Goal: Information Seeking & Learning: Learn about a topic

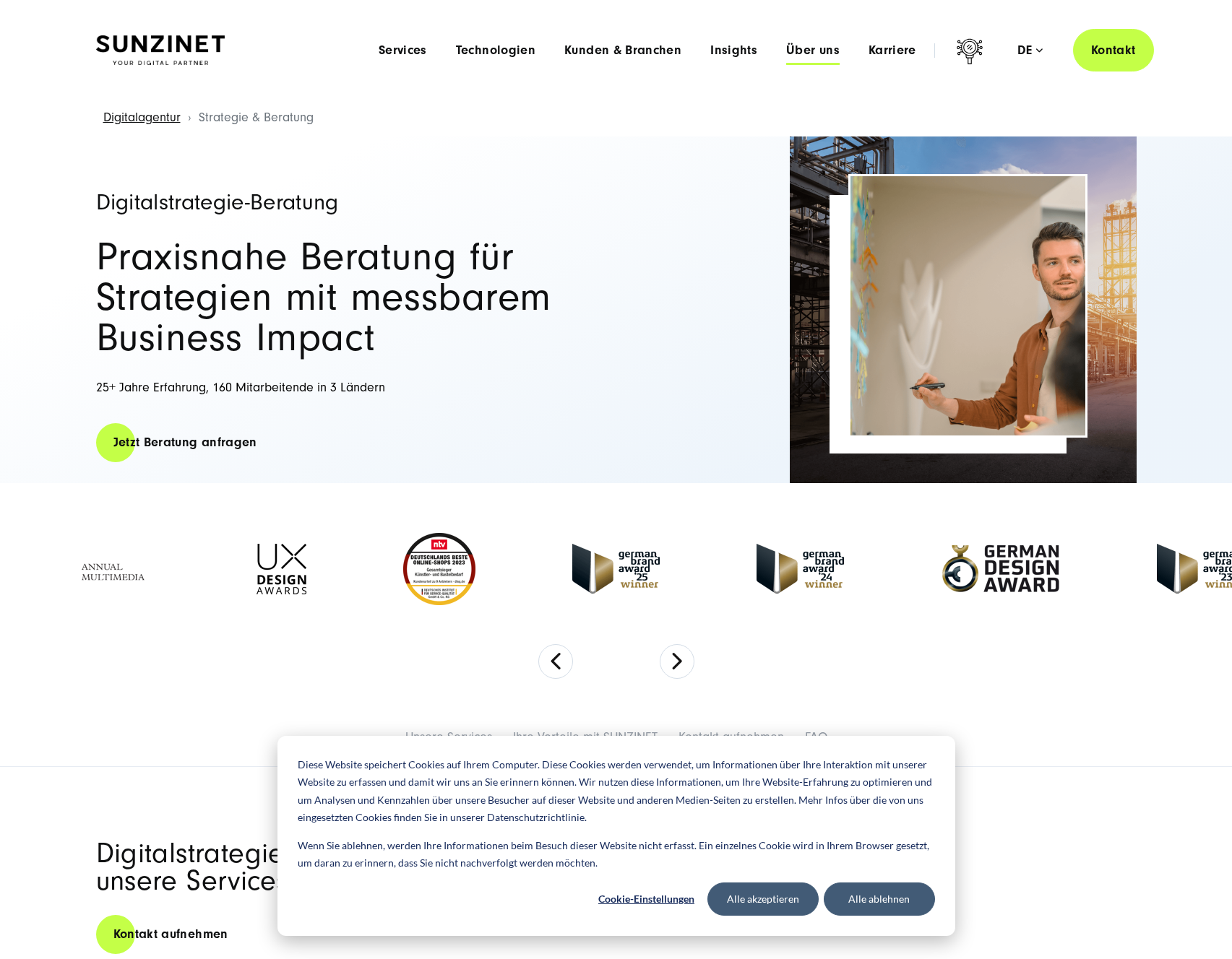
click at [819, 56] on span "Über uns" at bounding box center [813, 51] width 54 height 14
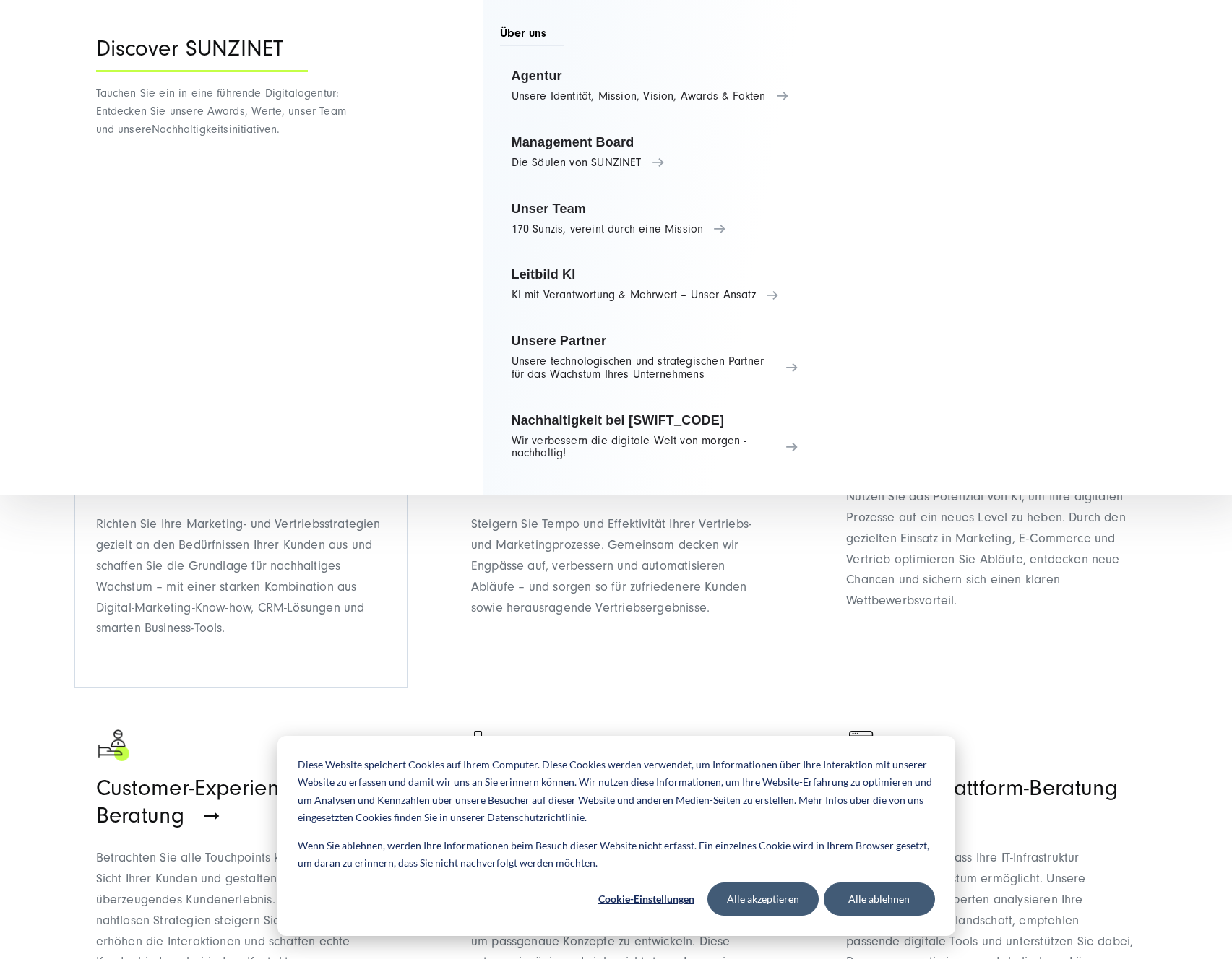
scroll to position [1013, 0]
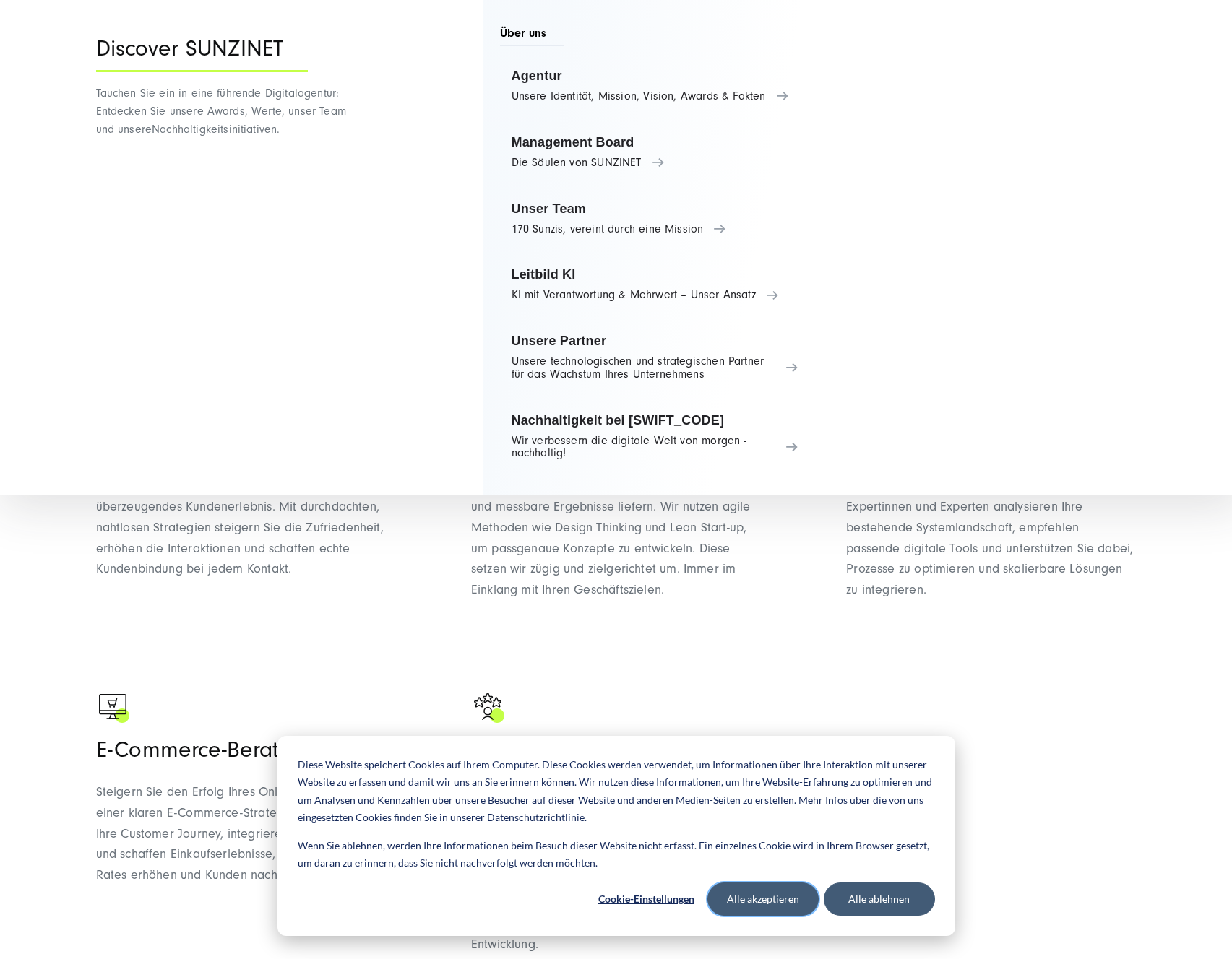
click at [787, 905] on button "Alle akzeptieren" at bounding box center [763, 899] width 111 height 33
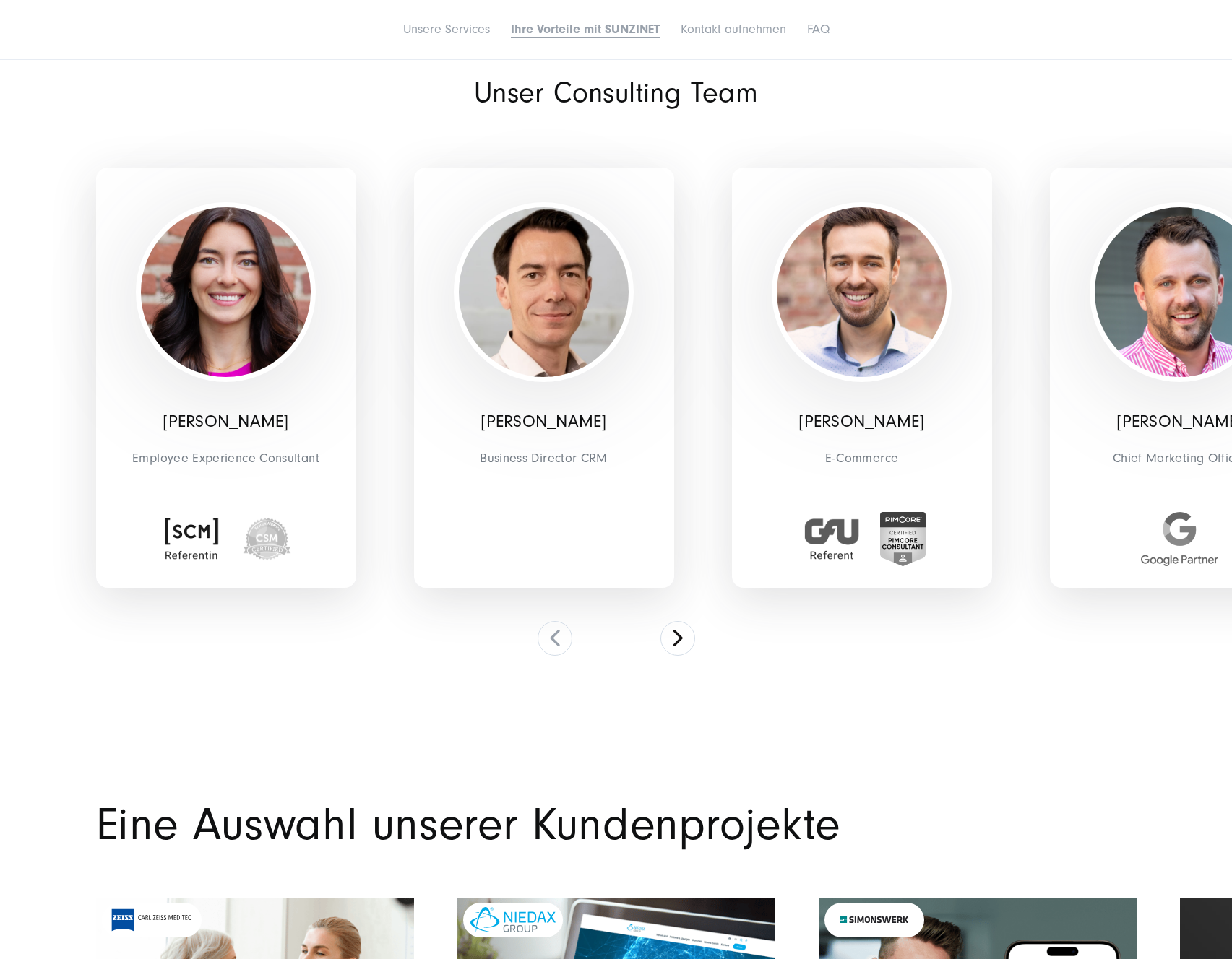
scroll to position [4658, 0]
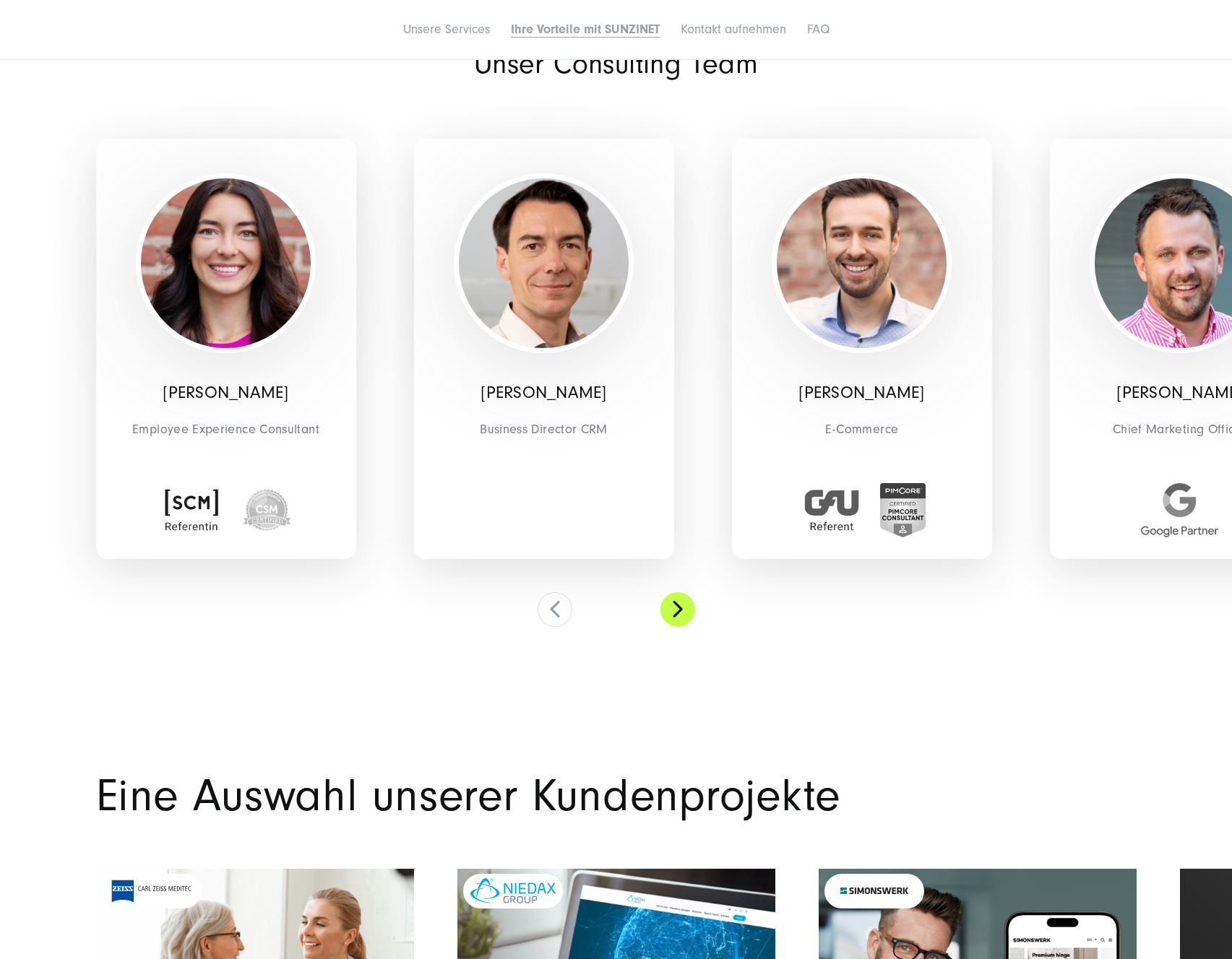
click at [681, 618] on button at bounding box center [678, 610] width 35 height 35
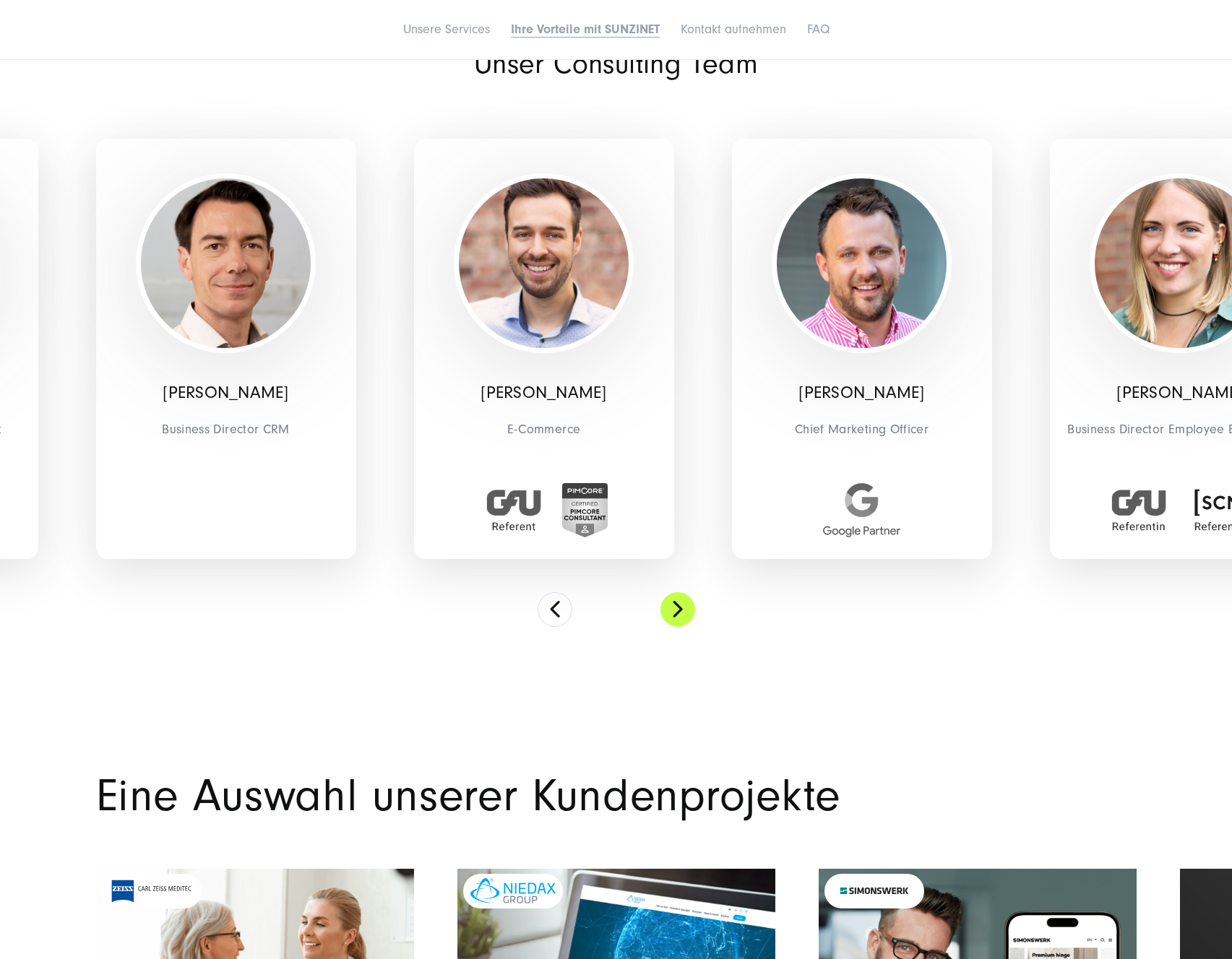
click at [681, 618] on button at bounding box center [678, 610] width 35 height 35
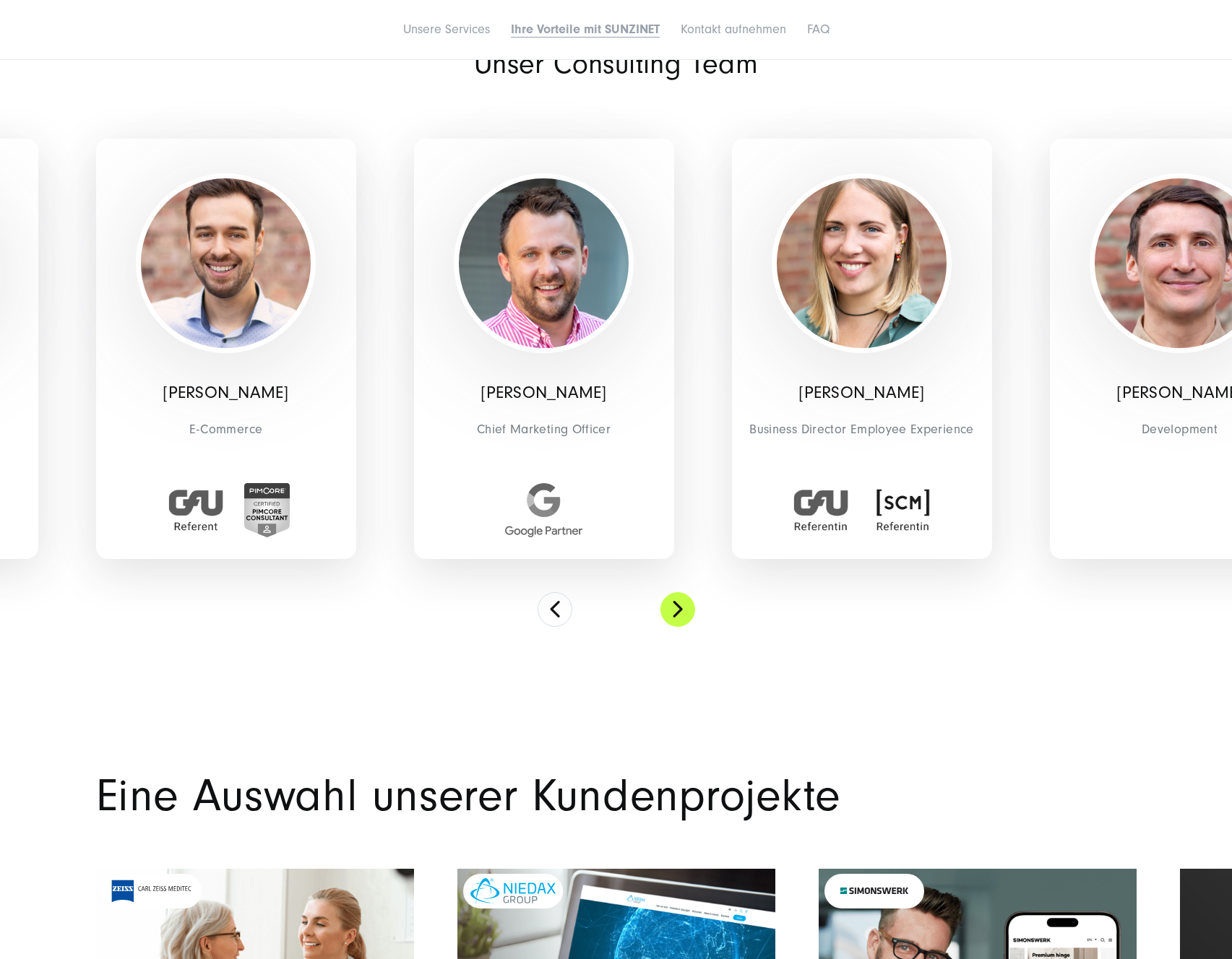
click at [681, 618] on button at bounding box center [678, 610] width 35 height 35
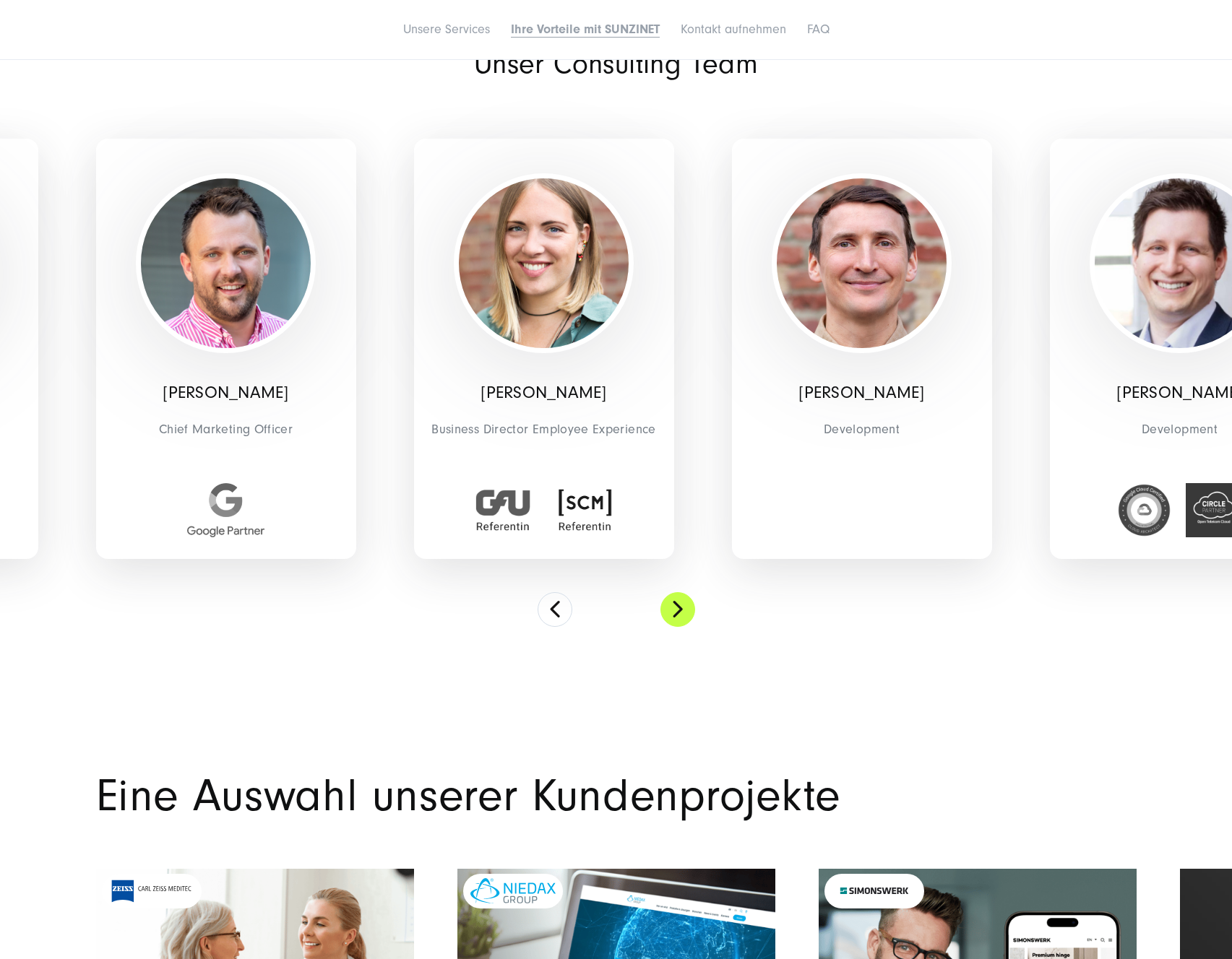
click at [681, 618] on button at bounding box center [678, 610] width 35 height 35
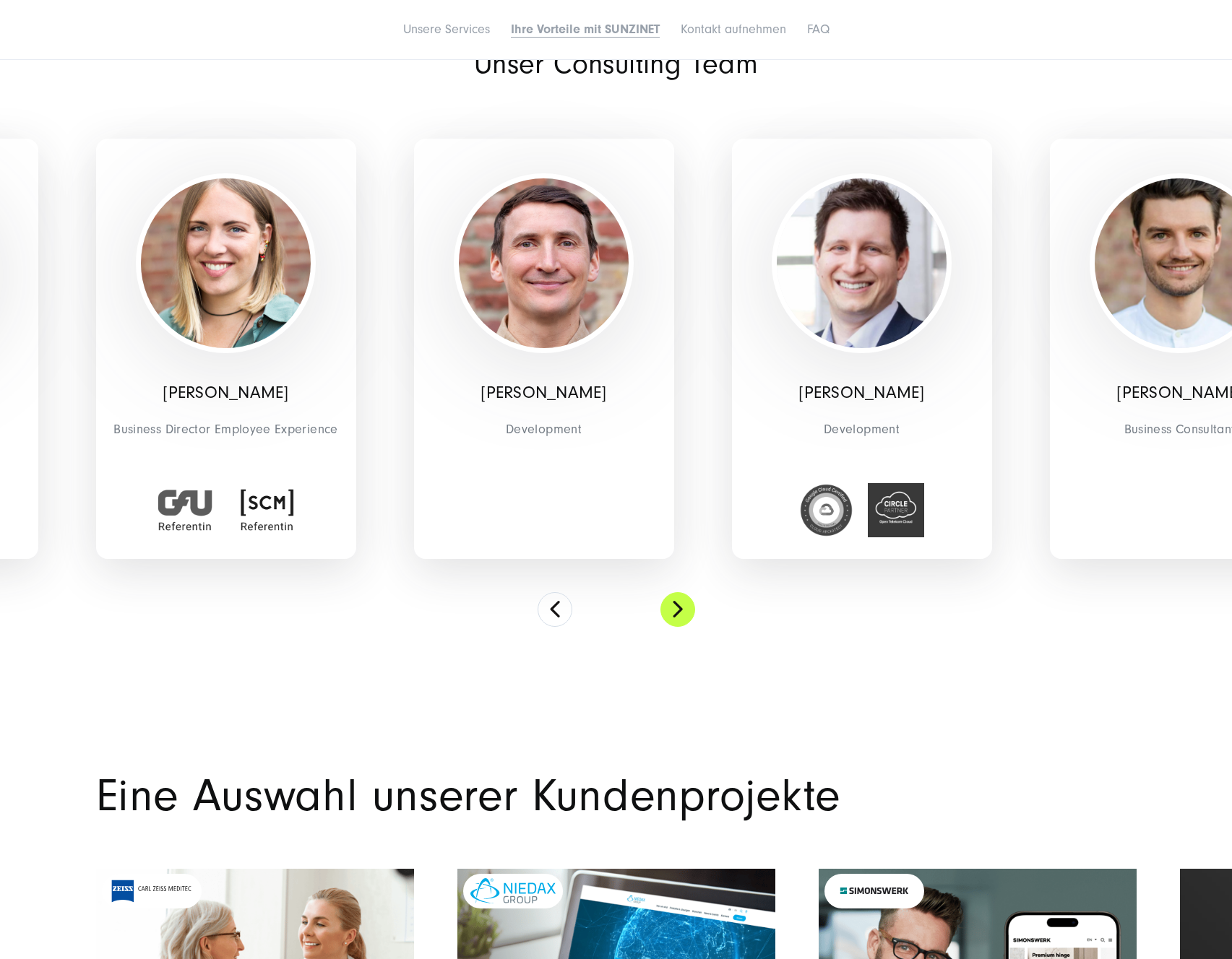
click at [681, 618] on button at bounding box center [678, 610] width 35 height 35
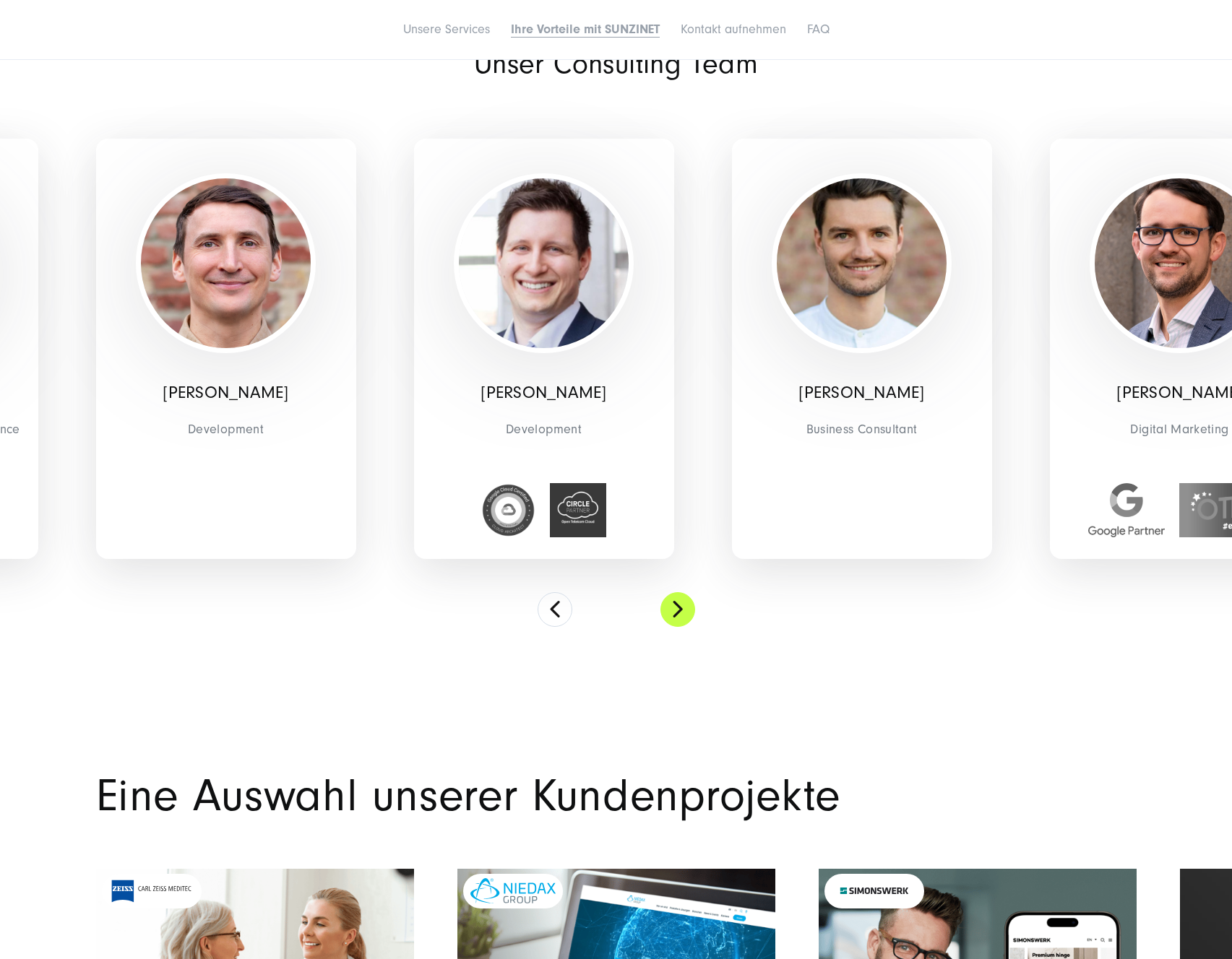
click at [681, 618] on button at bounding box center [678, 610] width 35 height 35
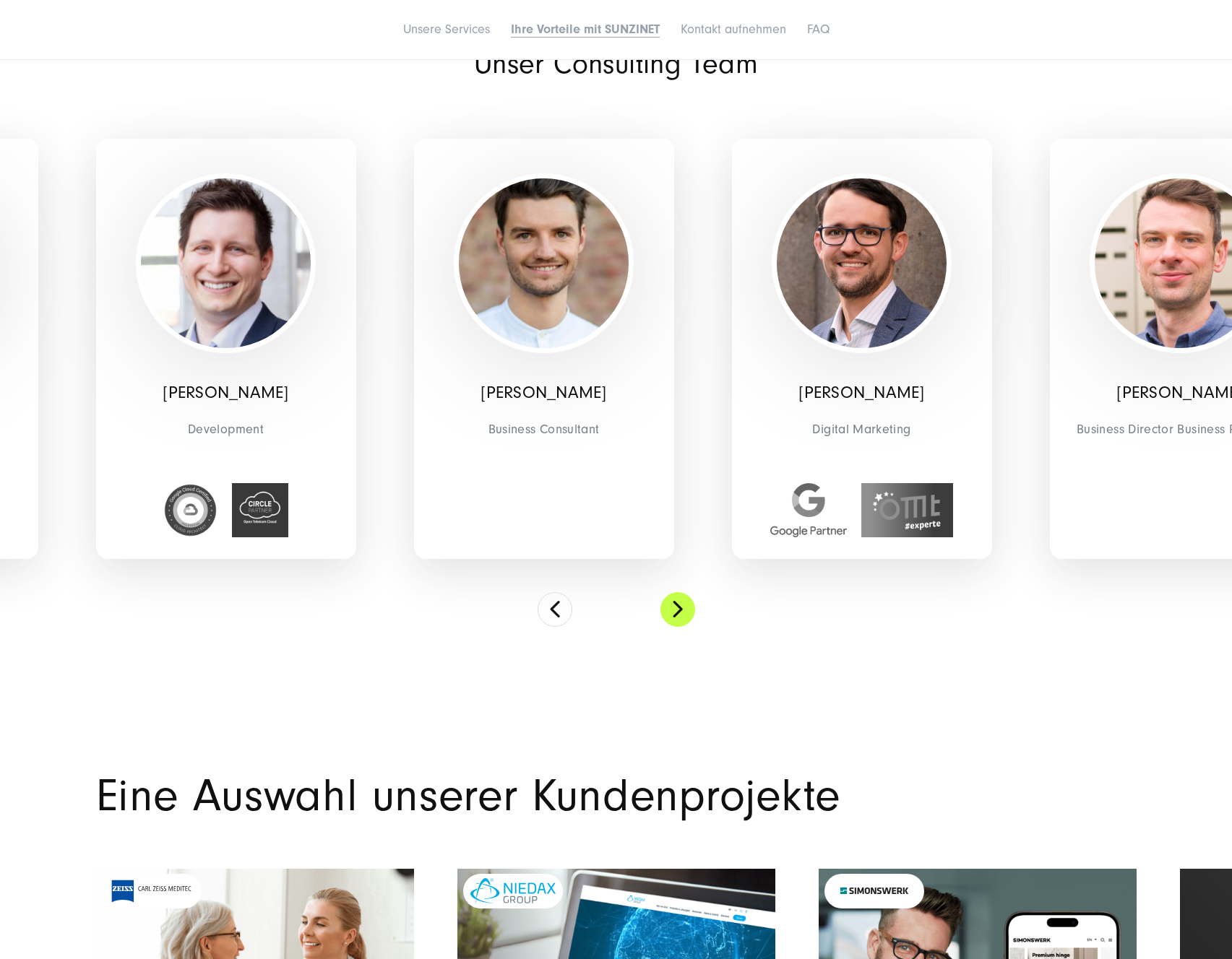
click at [681, 618] on button at bounding box center [678, 610] width 35 height 35
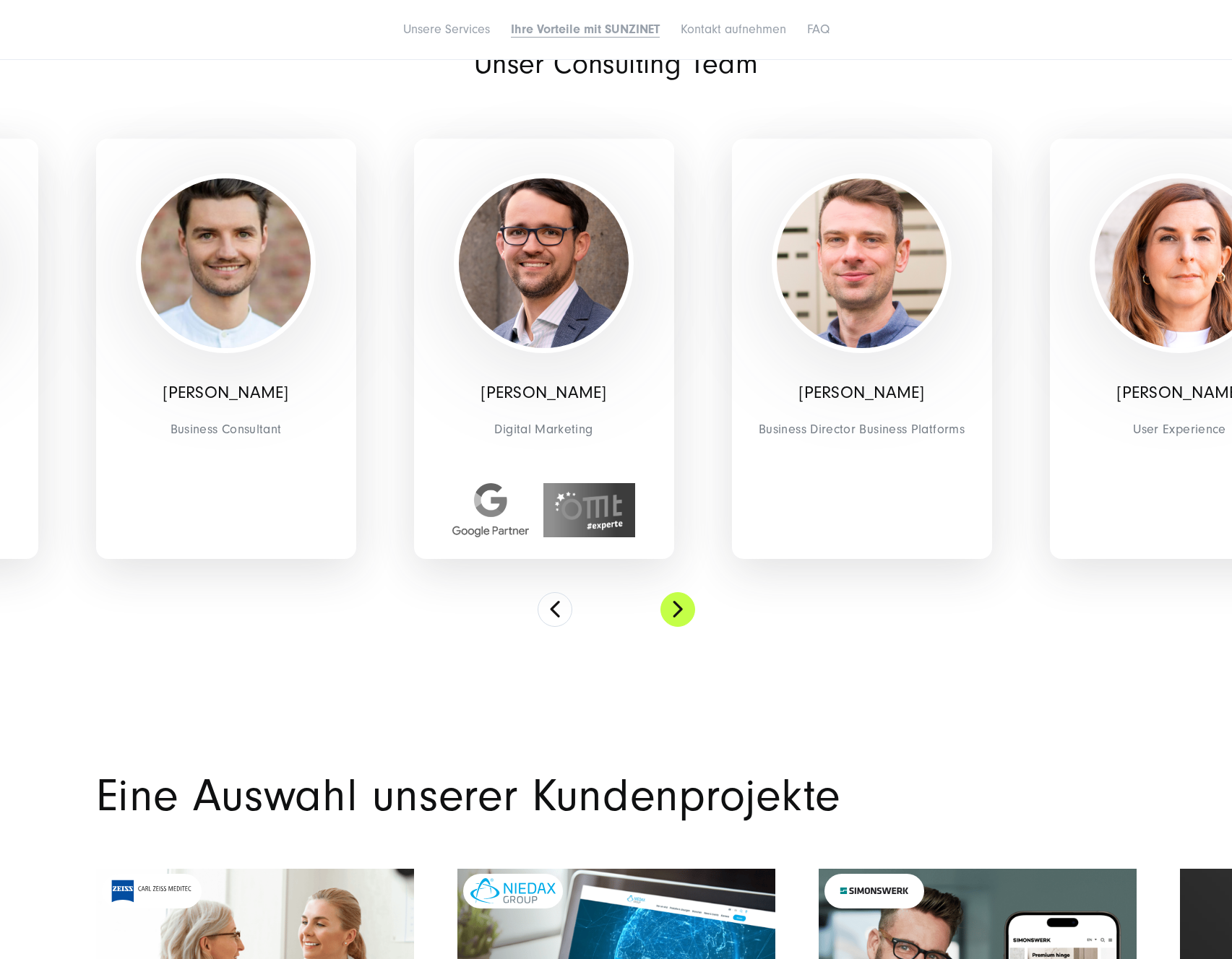
click at [681, 618] on button at bounding box center [678, 610] width 35 height 35
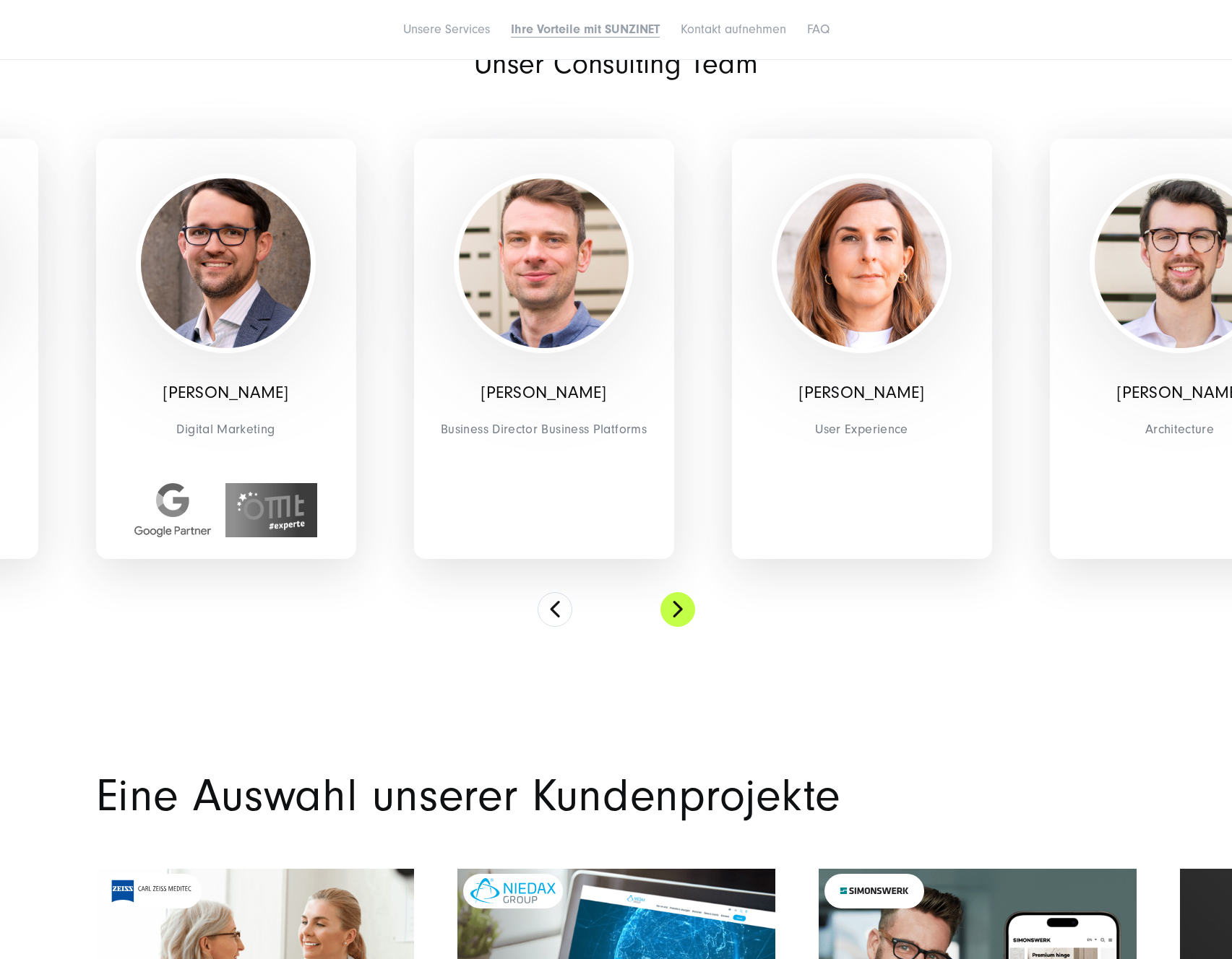
click at [681, 618] on button at bounding box center [678, 610] width 35 height 35
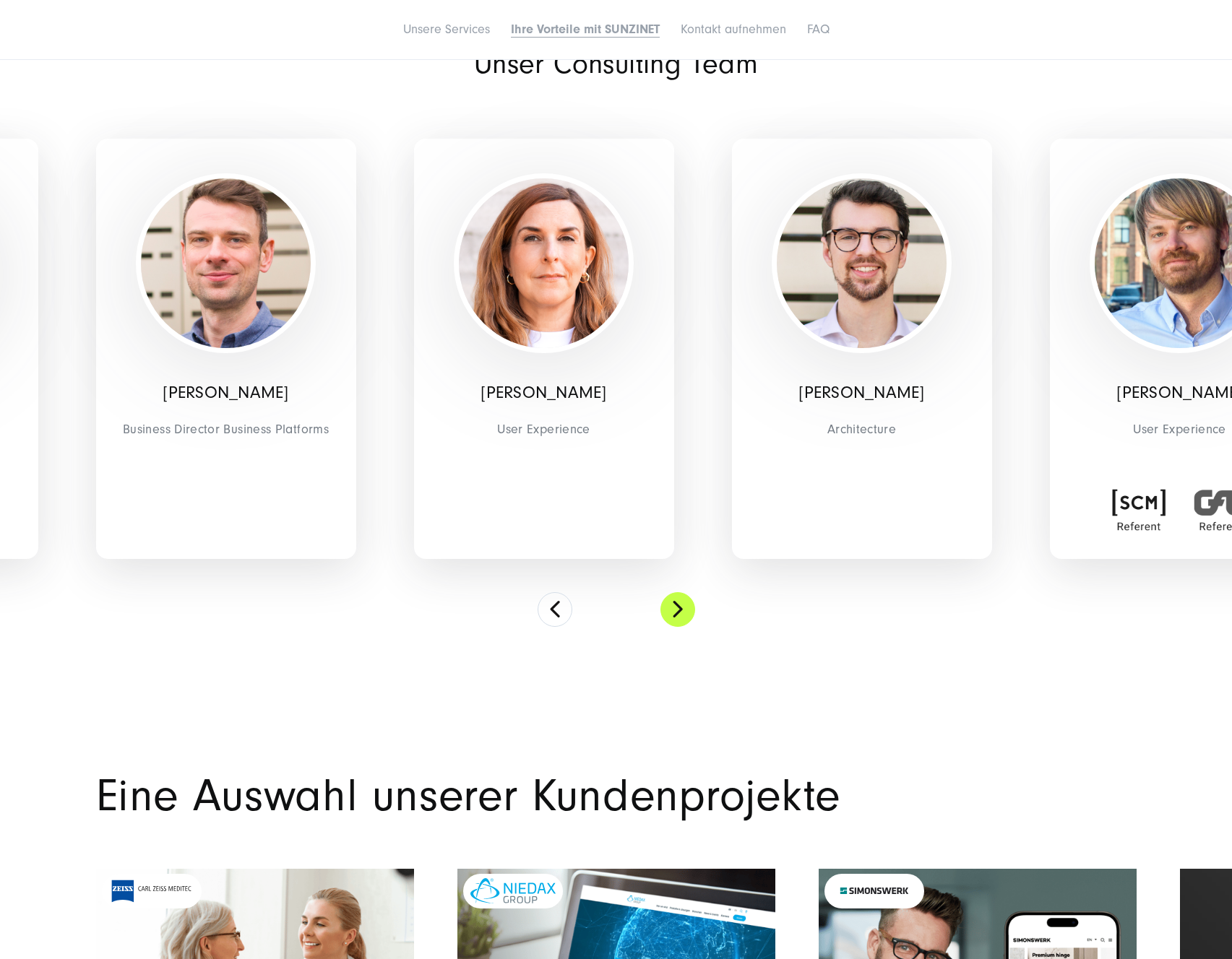
click at [681, 618] on button at bounding box center [678, 610] width 35 height 35
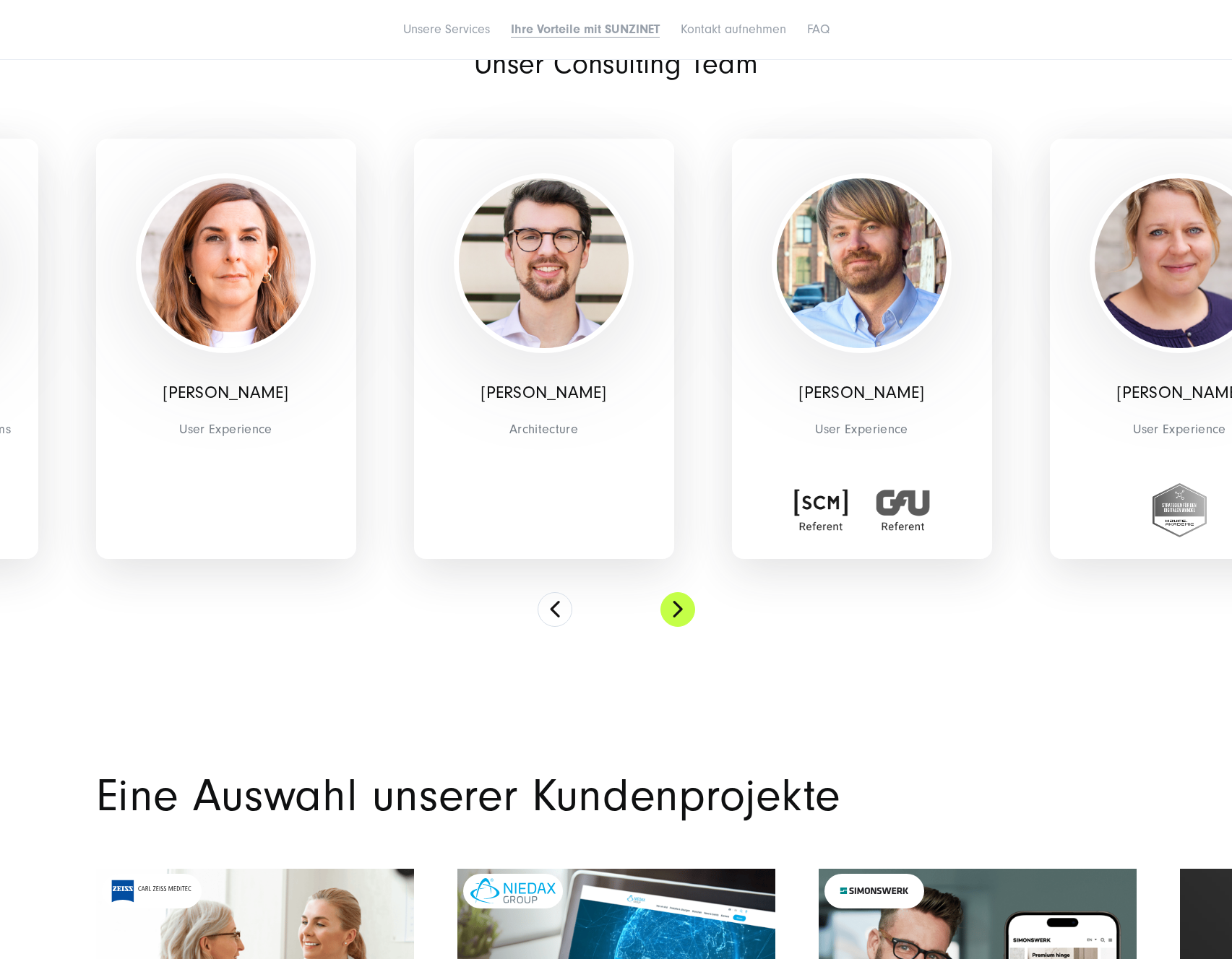
click at [681, 618] on button at bounding box center [678, 610] width 35 height 35
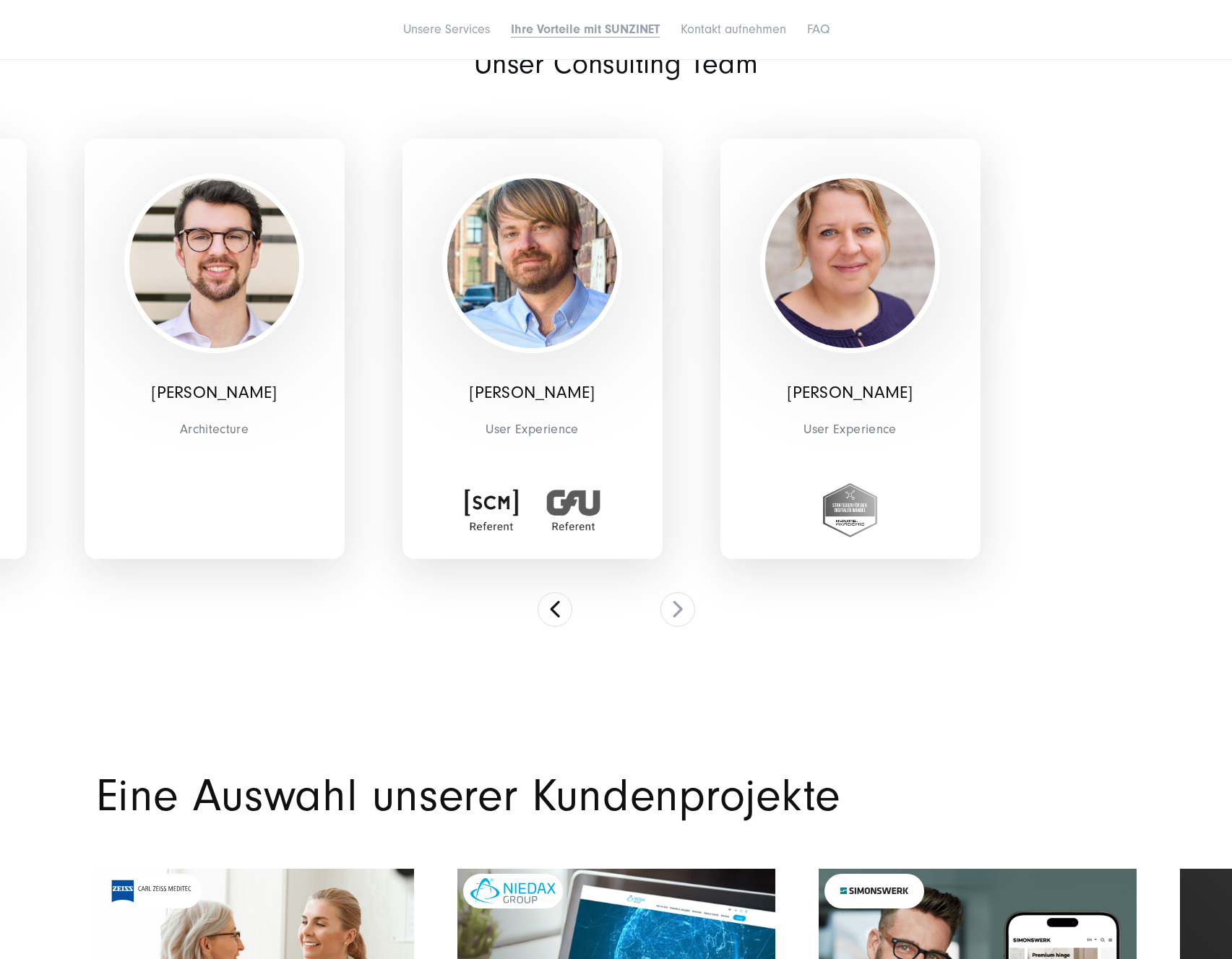
drag, startPoint x: 893, startPoint y: 500, endPoint x: 854, endPoint y: 469, distance: 49.8
click at [854, 469] on div "Satu Pflugmacher User Experience" at bounding box center [851, 349] width 260 height 420
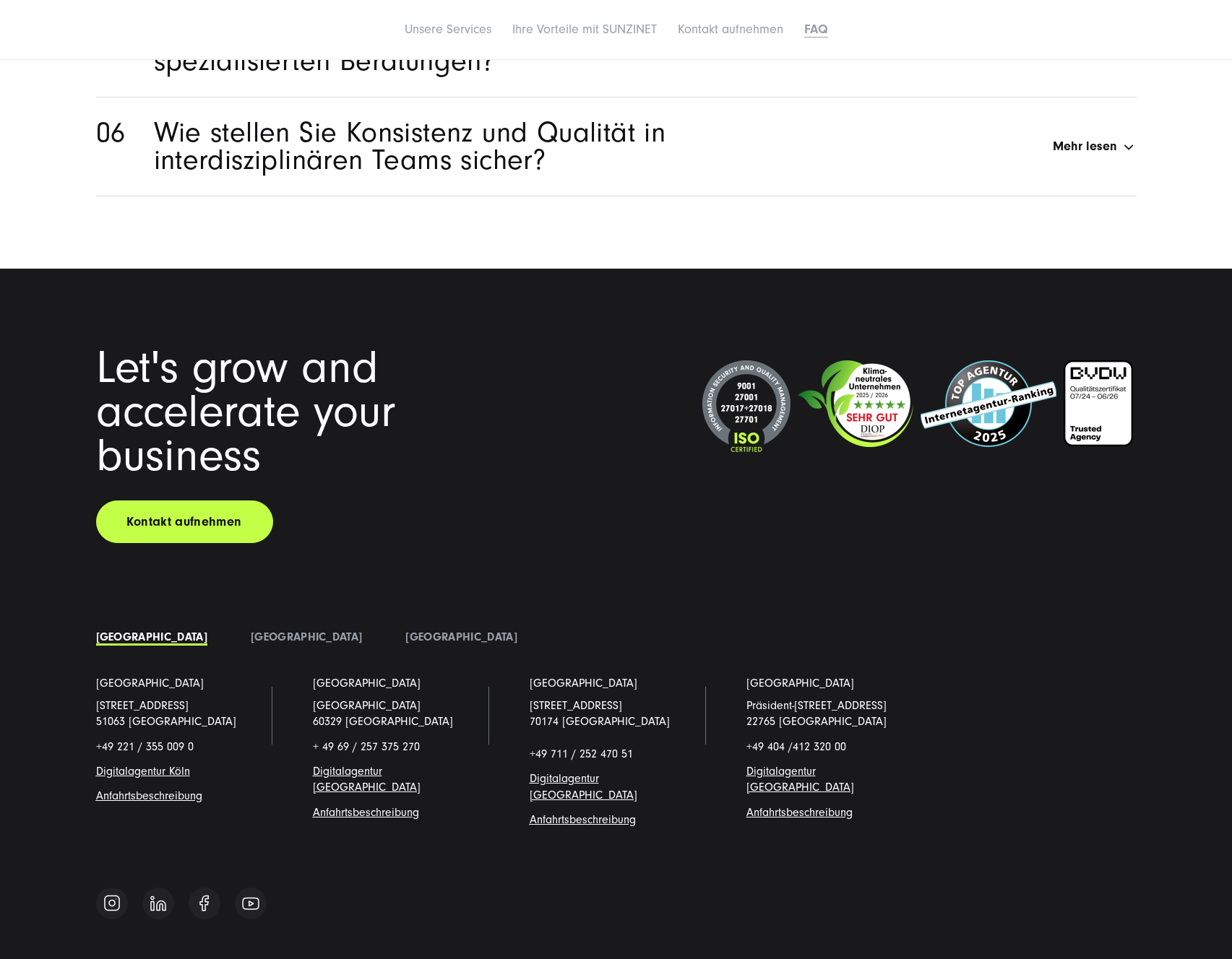
scroll to position [7400, 0]
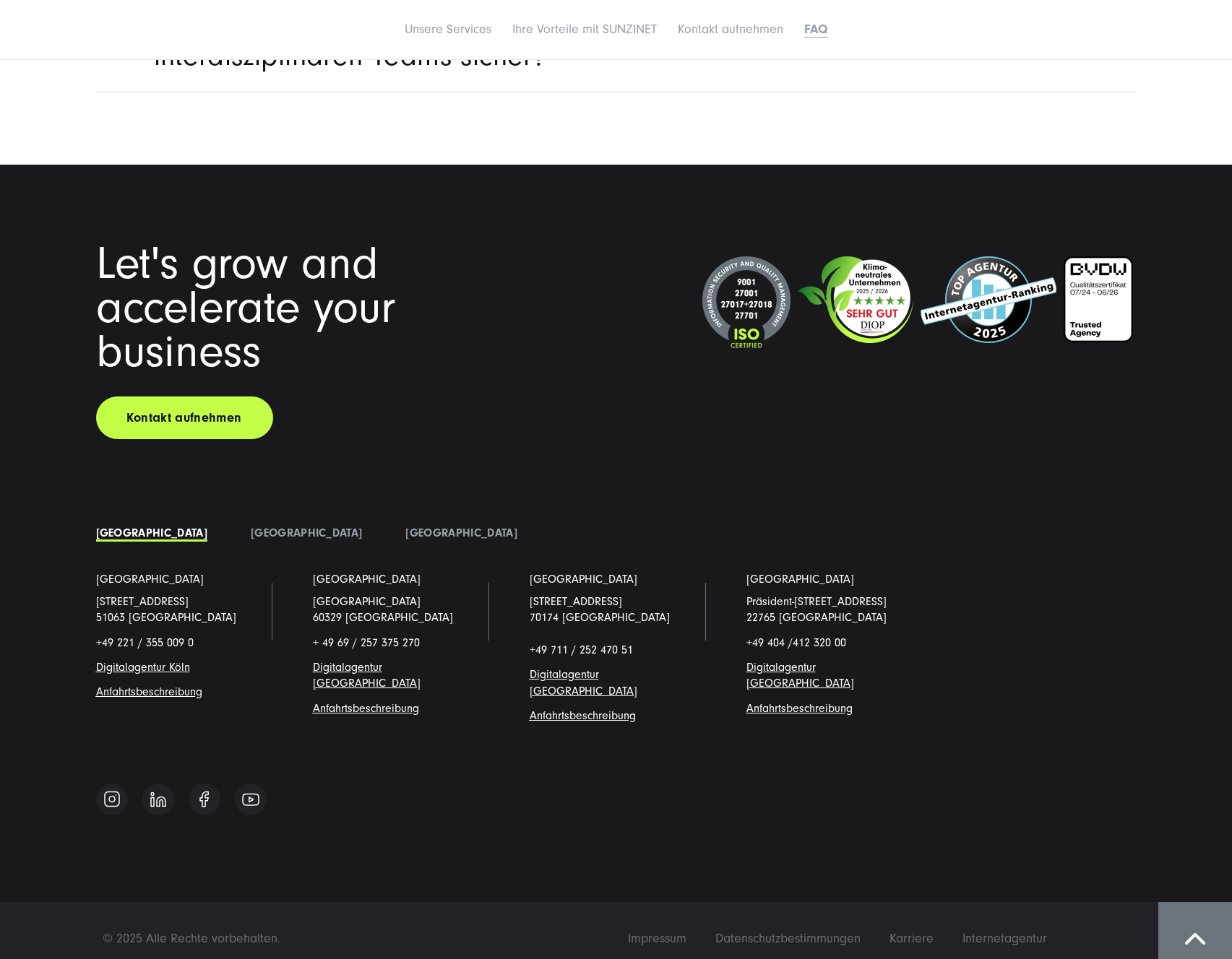
click at [877, 297] on img at bounding box center [855, 300] width 116 height 87
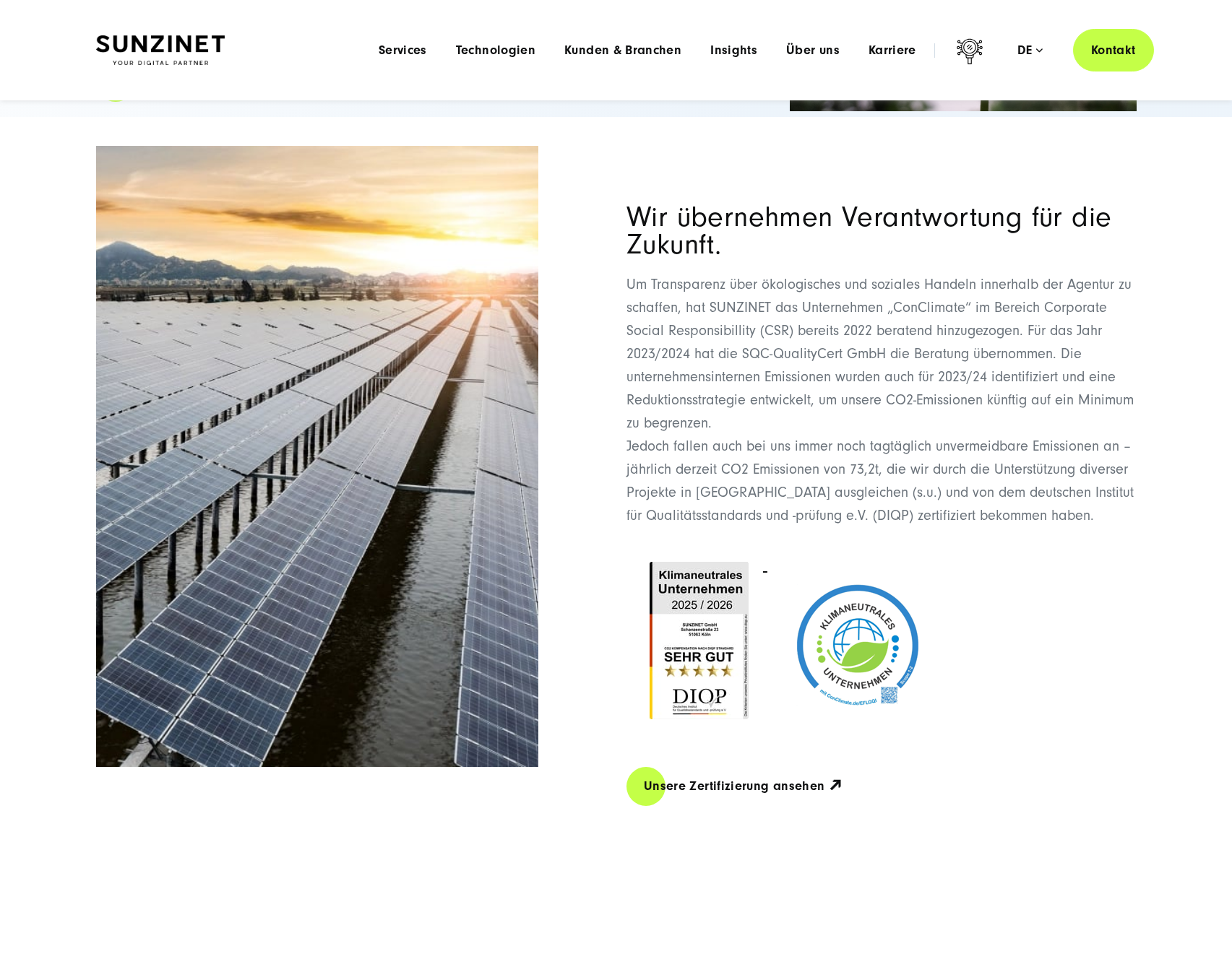
scroll to position [241, 0]
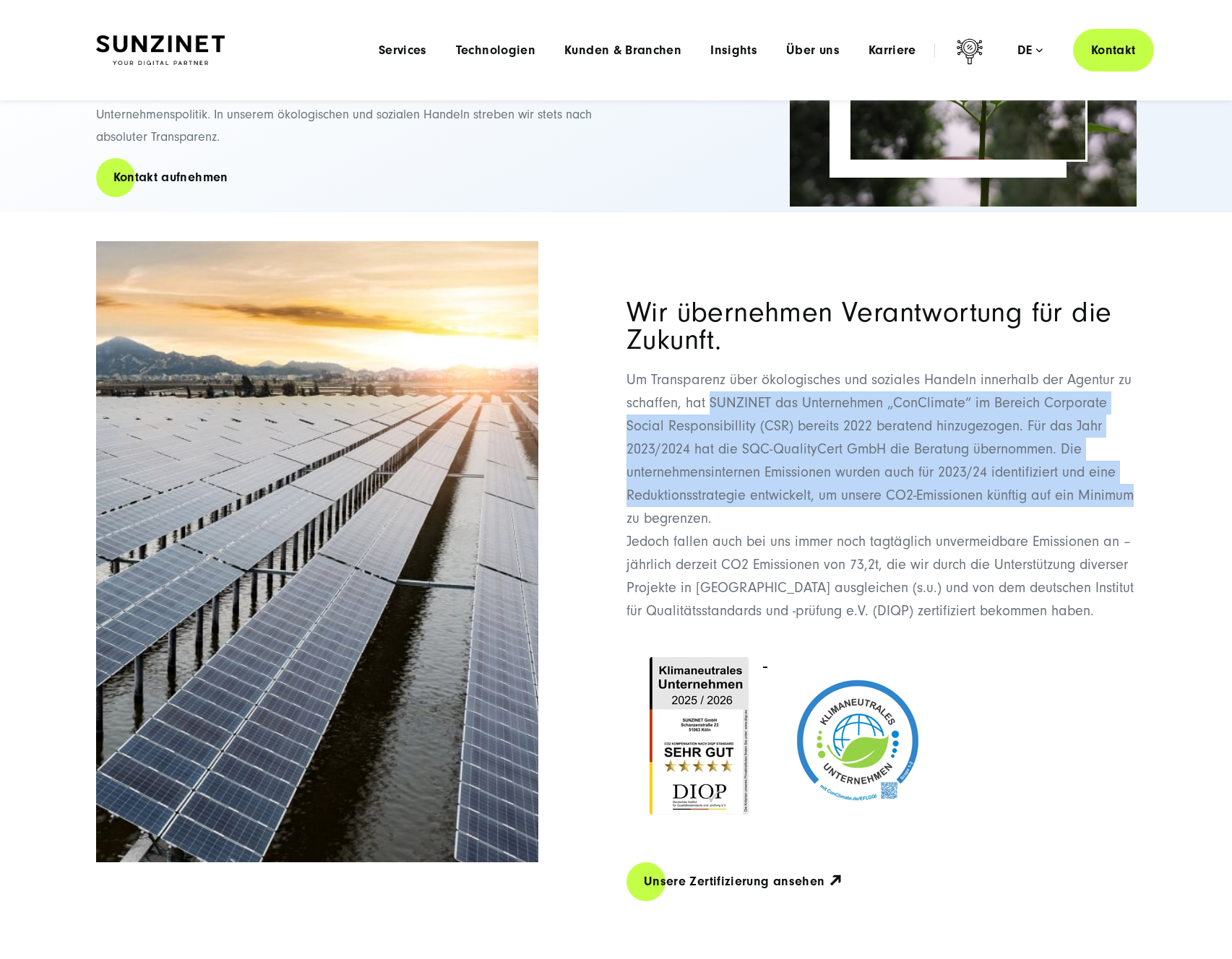
drag, startPoint x: 723, startPoint y: 404, endPoint x: 1131, endPoint y: 493, distance: 417.6
click at [1131, 493] on p "Um Transparenz über ökologisches und soziales Handeln innerhalb der Agentur zu …" at bounding box center [881, 495] width 510 height 255
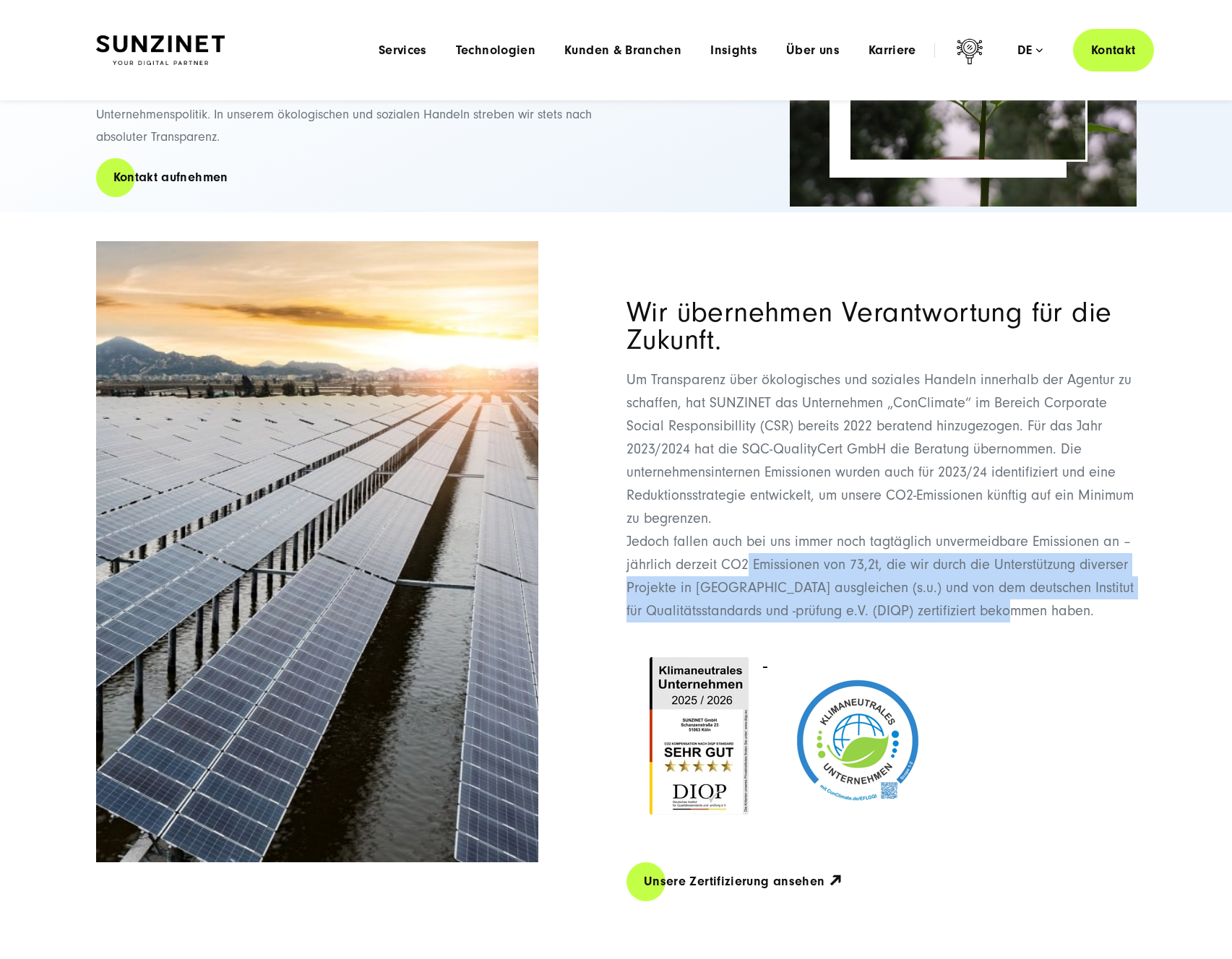
drag, startPoint x: 744, startPoint y: 567, endPoint x: 1144, endPoint y: 621, distance: 403.6
click at [1144, 621] on div "Wir übernehmen Verantwortung für die Zukunft. Um Transparenz über ökologisches …" at bounding box center [616, 601] width 1098 height 719
click at [1113, 590] on p "Um Transparenz über ökologisches und soziales Handeln innerhalb der Agentur zu …" at bounding box center [881, 495] width 510 height 255
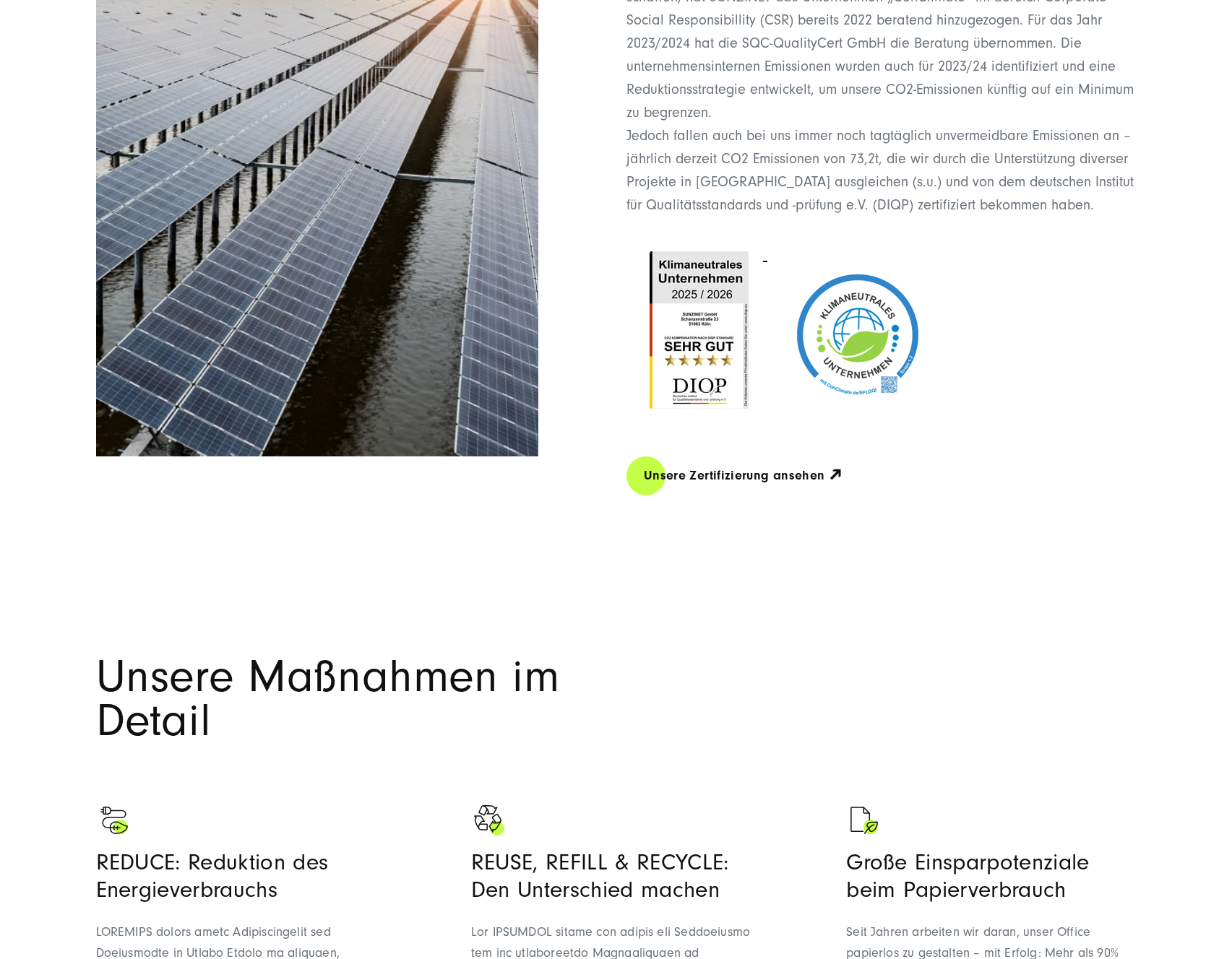
scroll to position [705, 0]
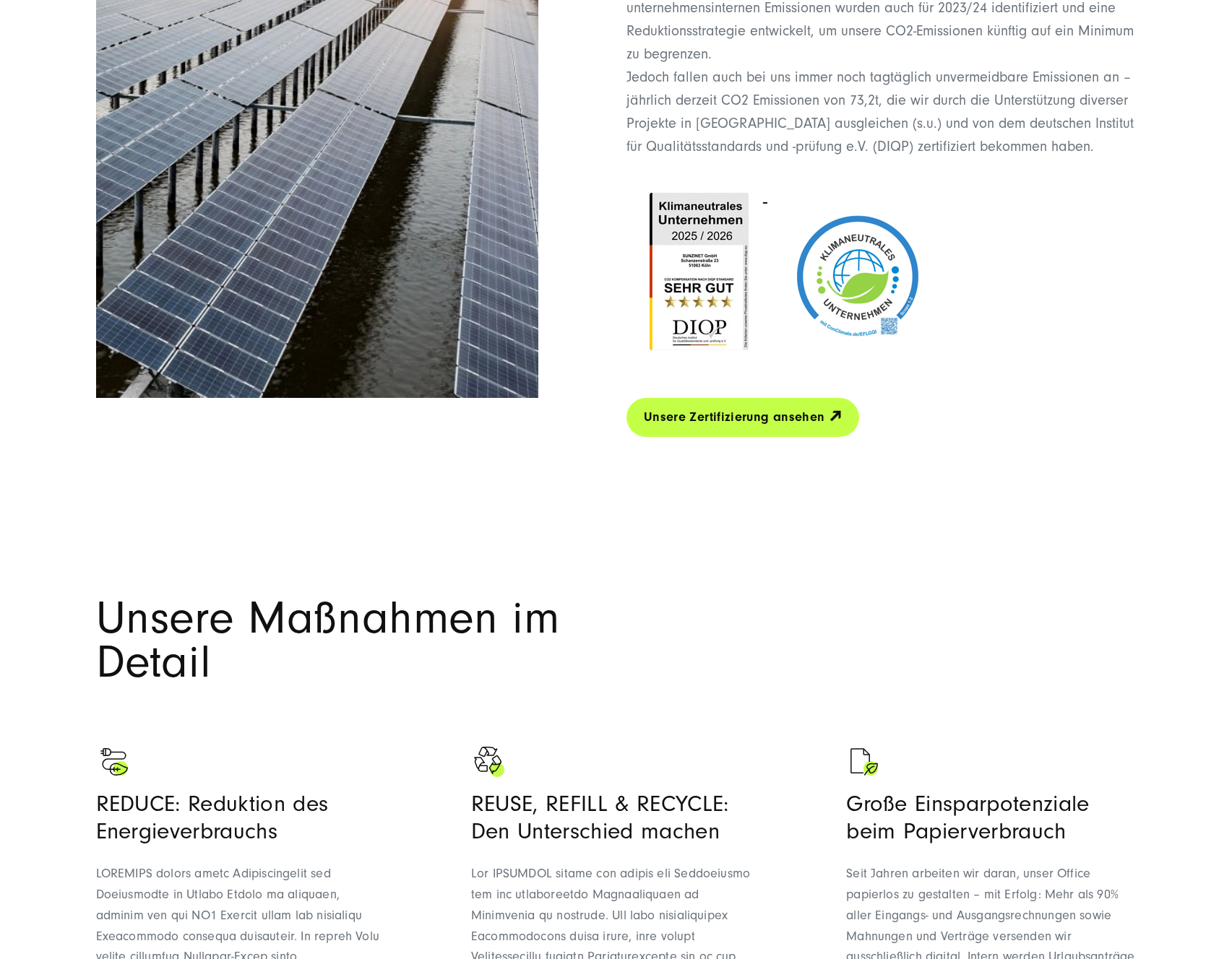
click at [648, 416] on link "Unsere Zertifizierung ansehen 🡭" at bounding box center [743, 417] width 233 height 41
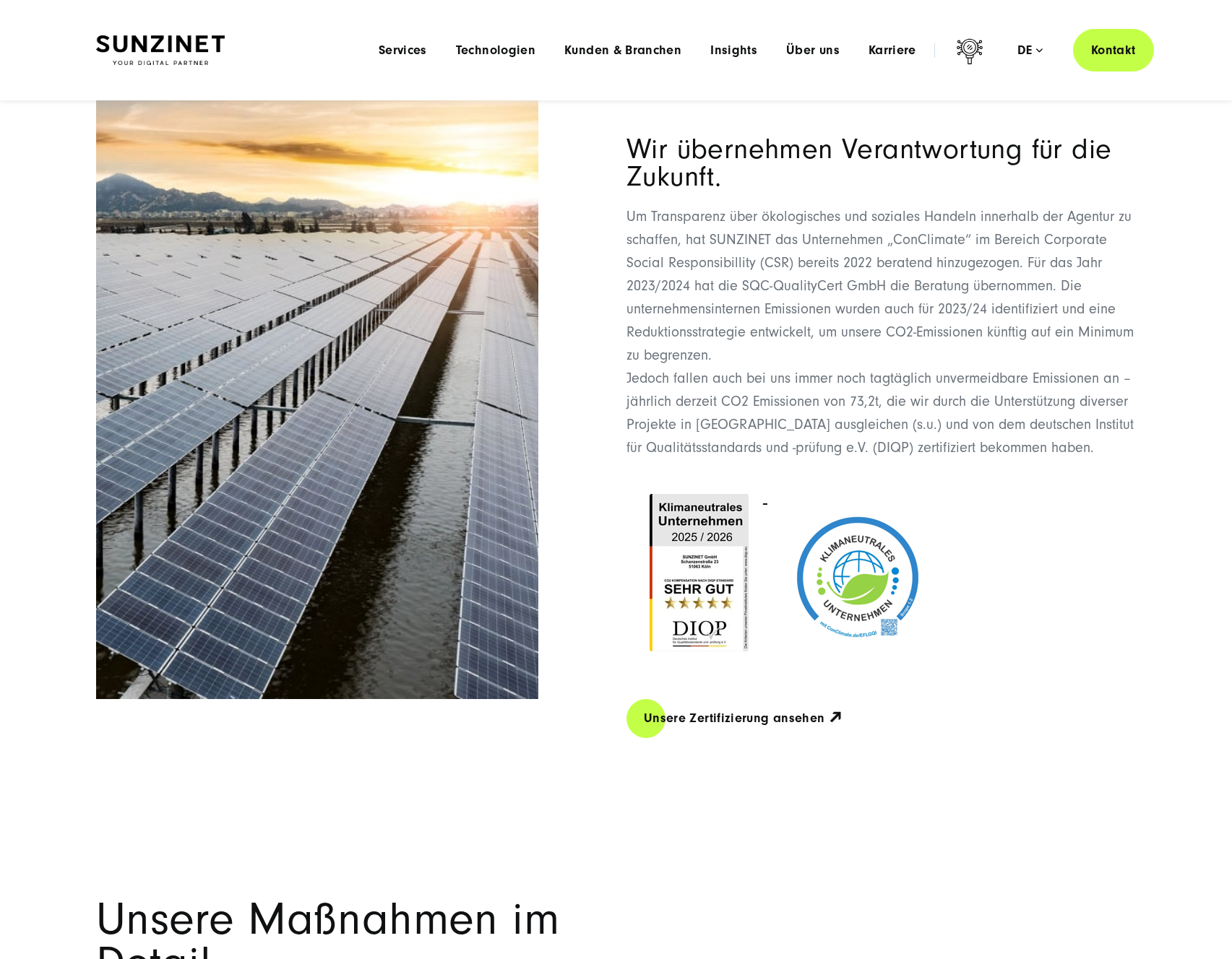
scroll to position [405, 0]
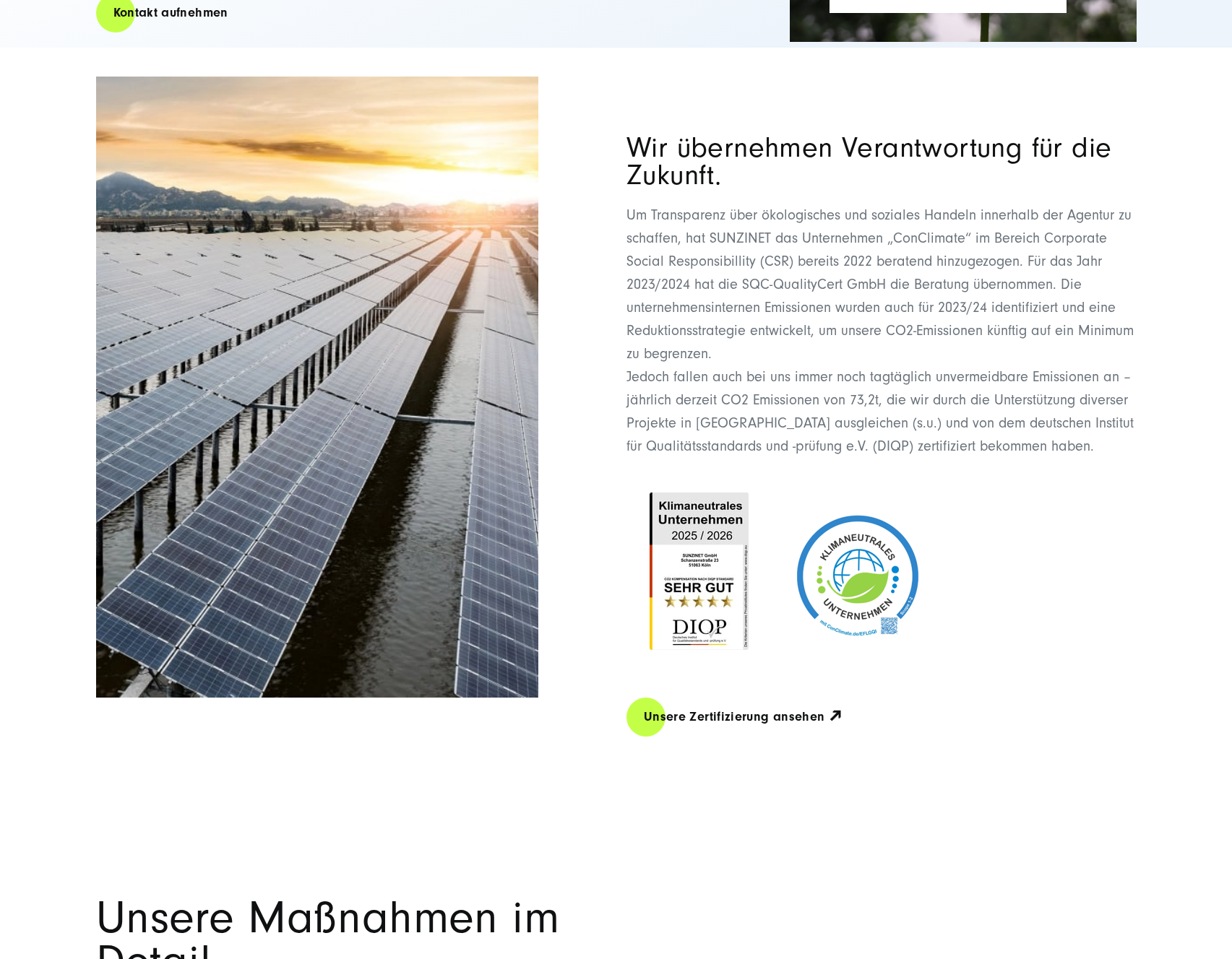
click at [891, 555] on img at bounding box center [858, 576] width 181 height 181
